Goal: Check status: Check status

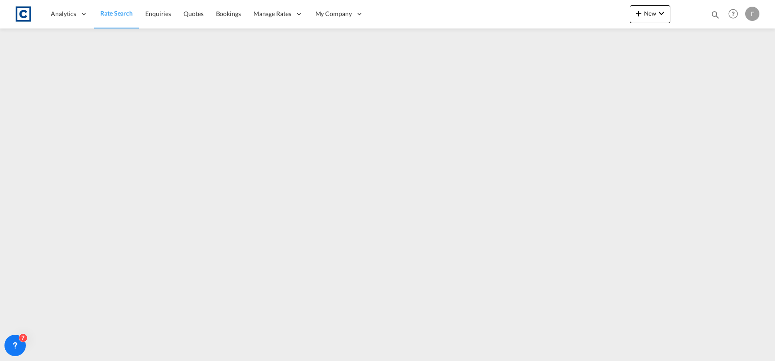
select select "Quotes"
click at [716, 12] on md-icon "icon-magnify" at bounding box center [715, 15] width 10 height 10
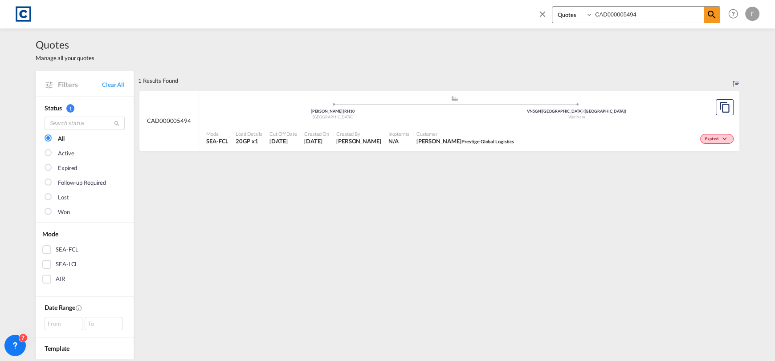
click at [454, 107] on ul ".a{fill:#aaa8ad;} .a{fill:#aaa8ad;} [PERSON_NAME] | RH10 [GEOGRAPHIC_DATA] VNSG…" at bounding box center [454, 106] width 487 height 4
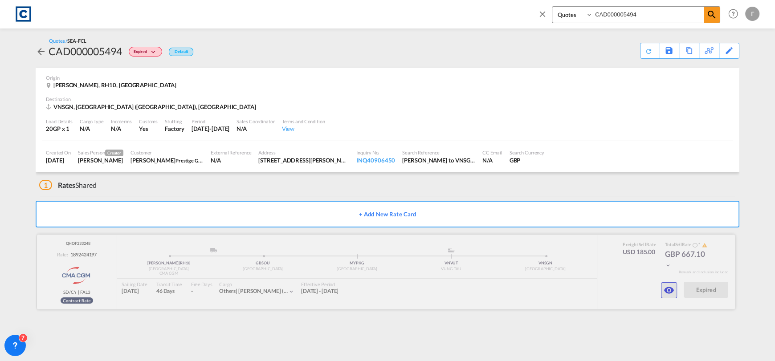
click at [663, 292] on md-icon "icon-eye" at bounding box center [668, 290] width 11 height 11
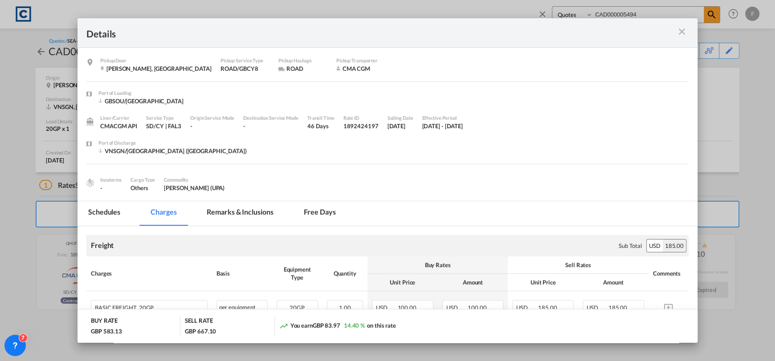
click at [679, 36] on md-icon "icon-close m-3 fg-AAA8AD cursor" at bounding box center [681, 31] width 11 height 11
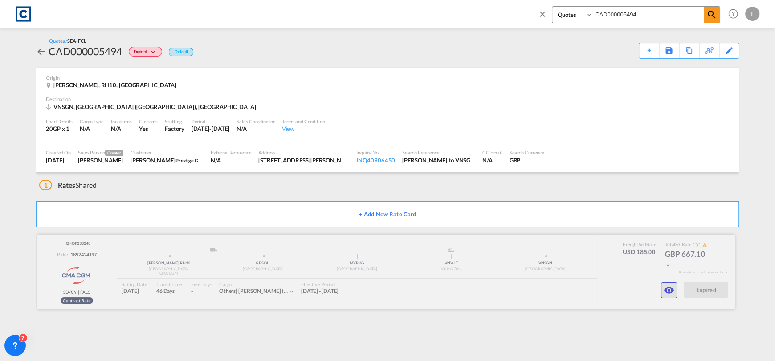
click at [665, 296] on button "button" at bounding box center [669, 290] width 16 height 16
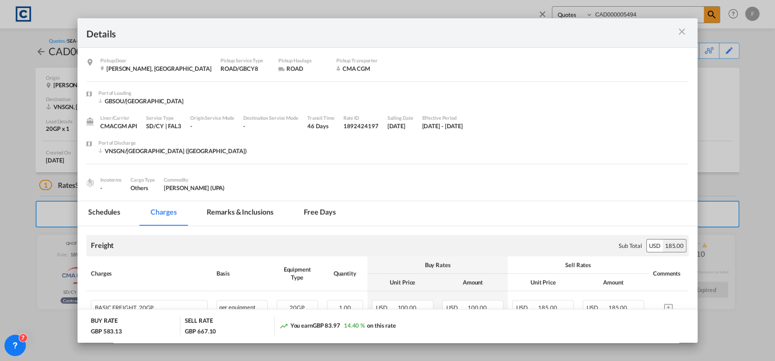
scroll to position [222, 0]
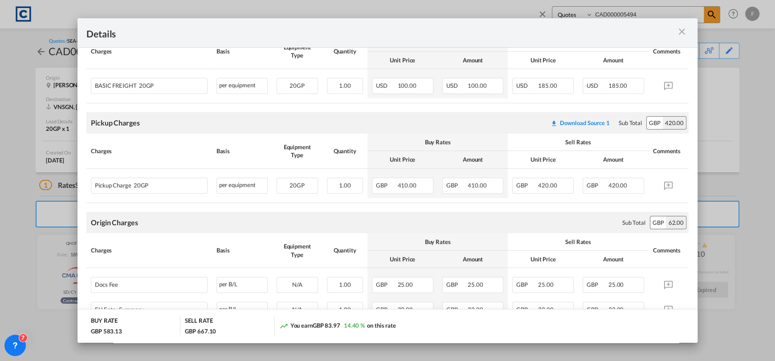
click at [680, 30] on md-icon "icon-close m-3 fg-AAA8AD cursor" at bounding box center [681, 31] width 11 height 11
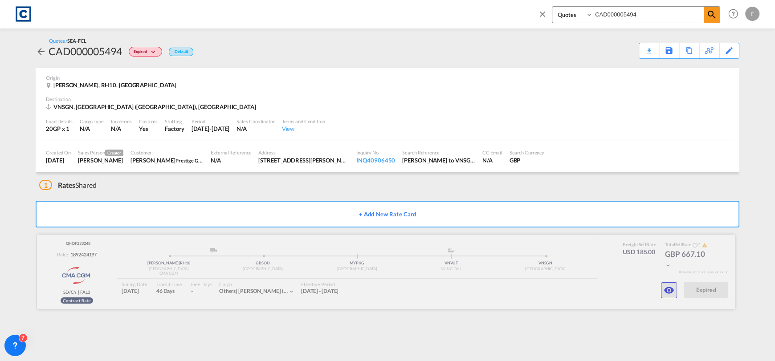
click at [670, 289] on md-icon "icon-eye" at bounding box center [668, 290] width 11 height 11
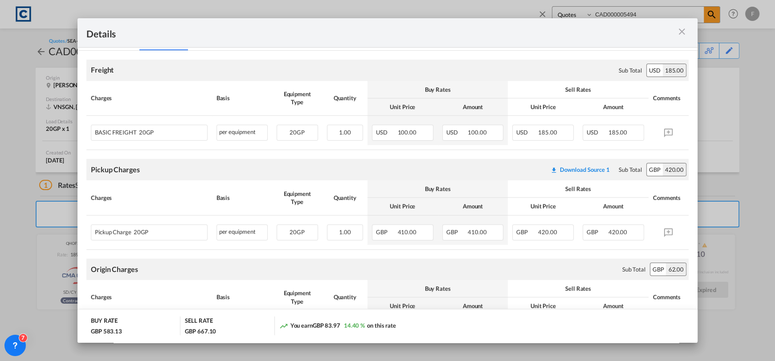
scroll to position [178, 0]
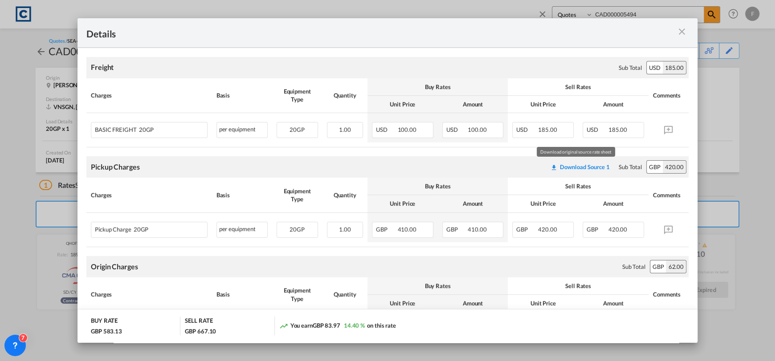
click at [568, 169] on div "Download Source 1" at bounding box center [585, 166] width 50 height 7
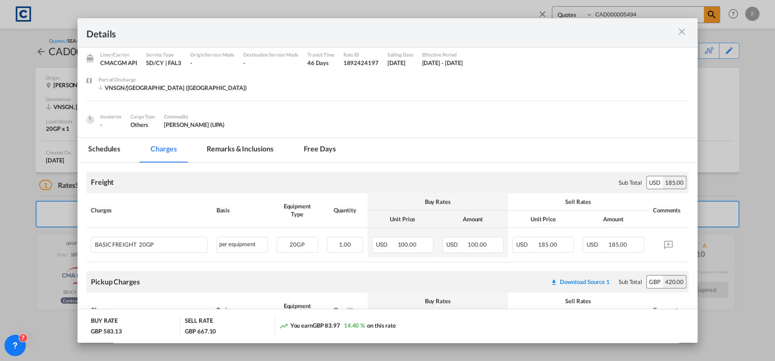
scroll to position [0, 0]
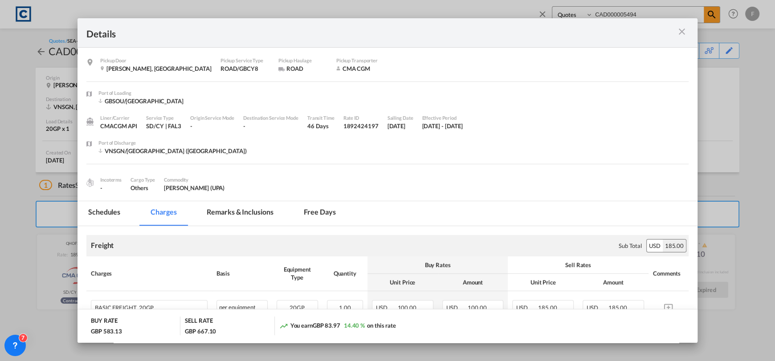
click at [682, 34] on md-icon "icon-close m-3 fg-AAA8AD cursor" at bounding box center [681, 31] width 11 height 11
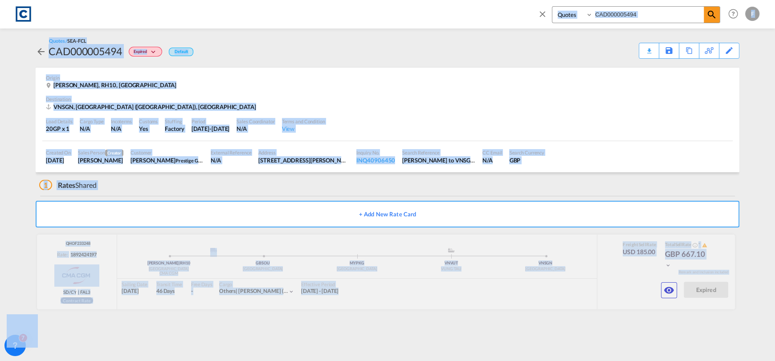
drag, startPoint x: 662, startPoint y: 17, endPoint x: 571, endPoint y: 17, distance: 91.7
click at [644, 14] on input "CAD000005494" at bounding box center [648, 15] width 111 height 16
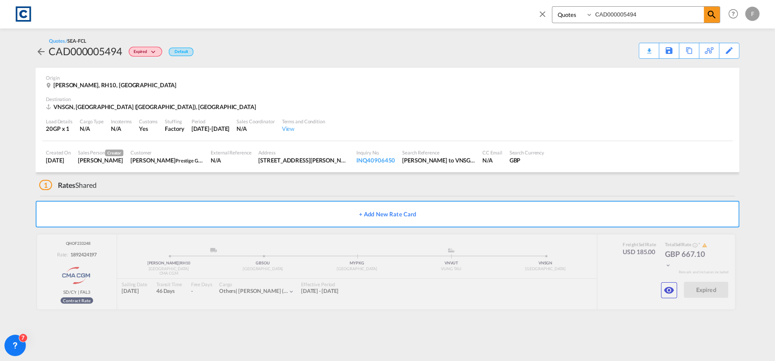
drag, startPoint x: 653, startPoint y: 14, endPoint x: 523, endPoint y: 14, distance: 130.9
click at [524, 14] on div "Bookings Quotes Enquiries CAD000005494 Help Resources Product Release F My Prof…" at bounding box center [387, 14] width 748 height 28
paste input "931"
type input "CAD000009314"
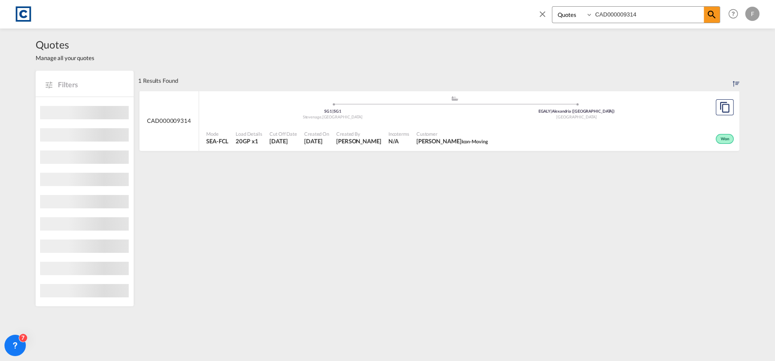
click at [238, 121] on div ".a{fill:#aaa8ad;} .a{fill:#aaa8ad;} SG1 | SG1 Stevenage , [GEOGRAPHIC_DATA] EGA…" at bounding box center [454, 108] width 496 height 27
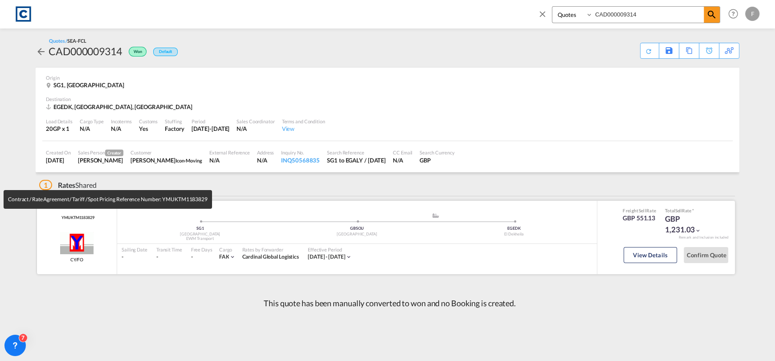
click at [75, 216] on span "YMUKTM1183829" at bounding box center [76, 218] width 35 height 6
copy span "YMUKTM1183829"
